Goal: Complete application form

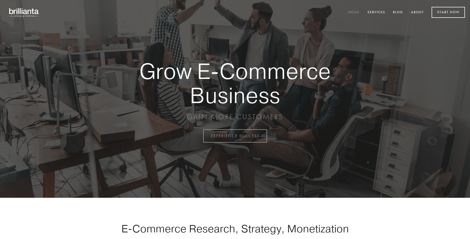
scroll to position [1333, 0]
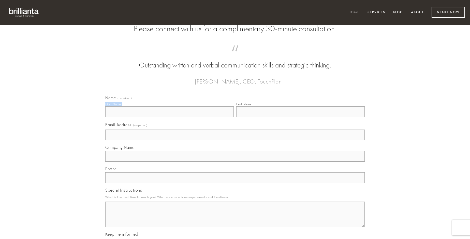
type input "[PERSON_NAME]"
click at [300, 117] on input "Last Name" at bounding box center [300, 111] width 128 height 11
type input "[PERSON_NAME]"
click at [235, 140] on input "Email Address (required)" at bounding box center [234, 134] width 259 height 11
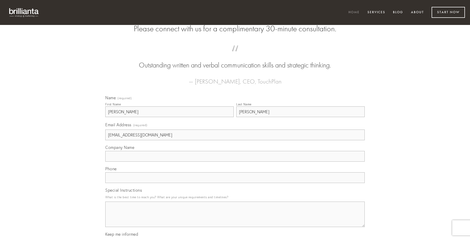
type input "[EMAIL_ADDRESS][DOMAIN_NAME]"
click at [235, 162] on input "Company Name" at bounding box center [234, 156] width 259 height 11
type input "astrum"
click at [235, 183] on input "text" at bounding box center [234, 177] width 259 height 11
click at [235, 219] on textarea "Special Instructions" at bounding box center [234, 213] width 259 height 25
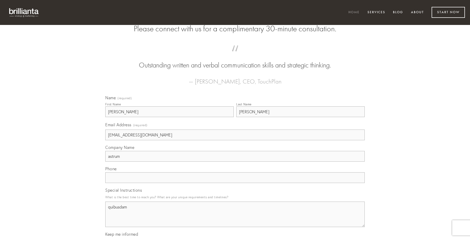
type textarea "quibusdam"
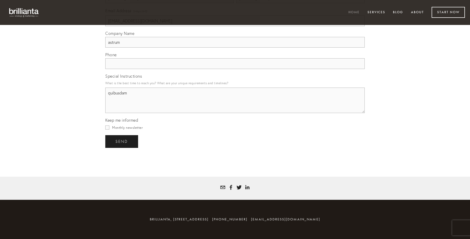
click at [122, 141] on span "send" at bounding box center [121, 141] width 12 height 5
